Goal: Transaction & Acquisition: Obtain resource

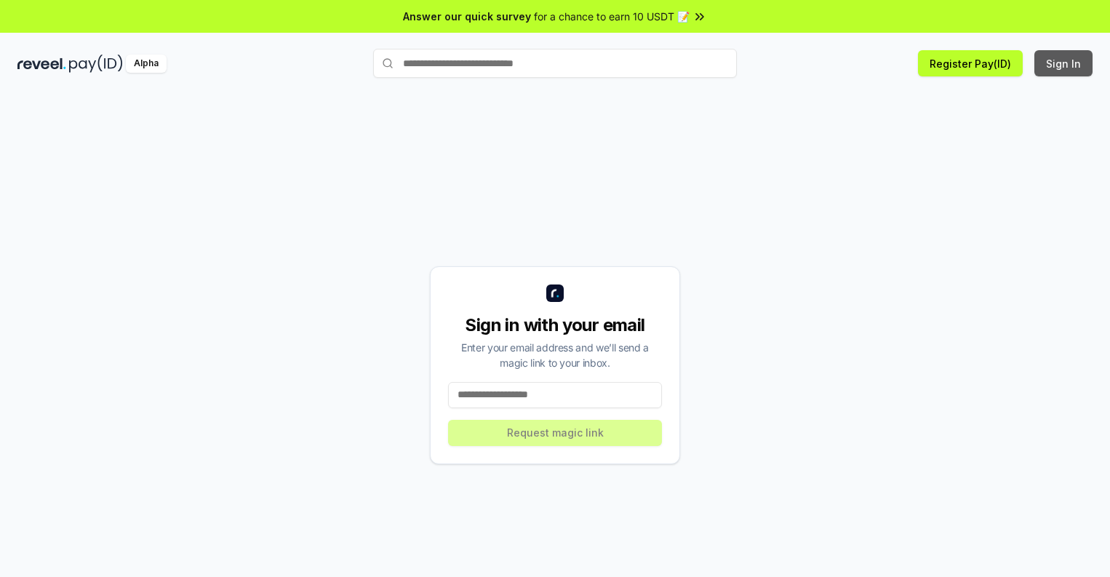
click at [1065, 63] on button "Sign In" at bounding box center [1064, 63] width 58 height 26
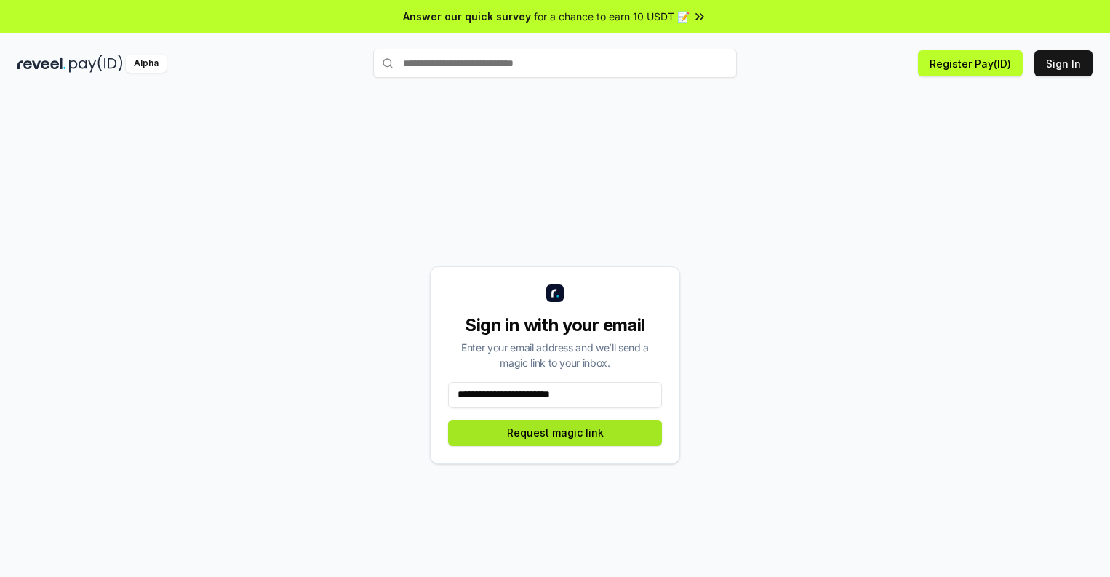
type input "**********"
click at [555, 432] on button "Request magic link" at bounding box center [555, 433] width 214 height 26
